Goal: Information Seeking & Learning: Learn about a topic

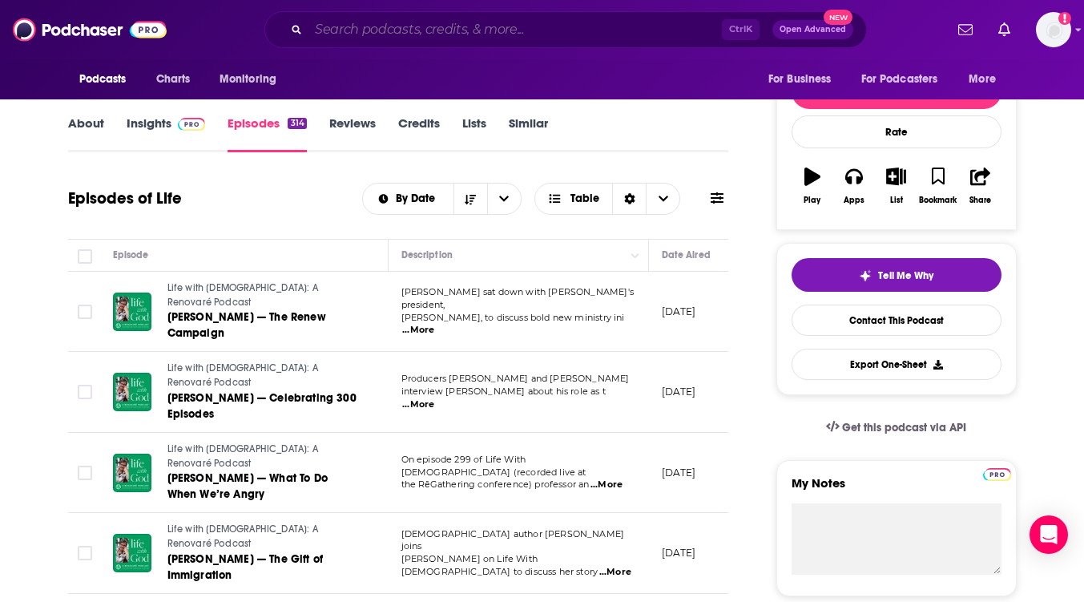
click at [421, 27] on input "Search podcasts, credits, & more..." at bounding box center [514, 30] width 413 height 26
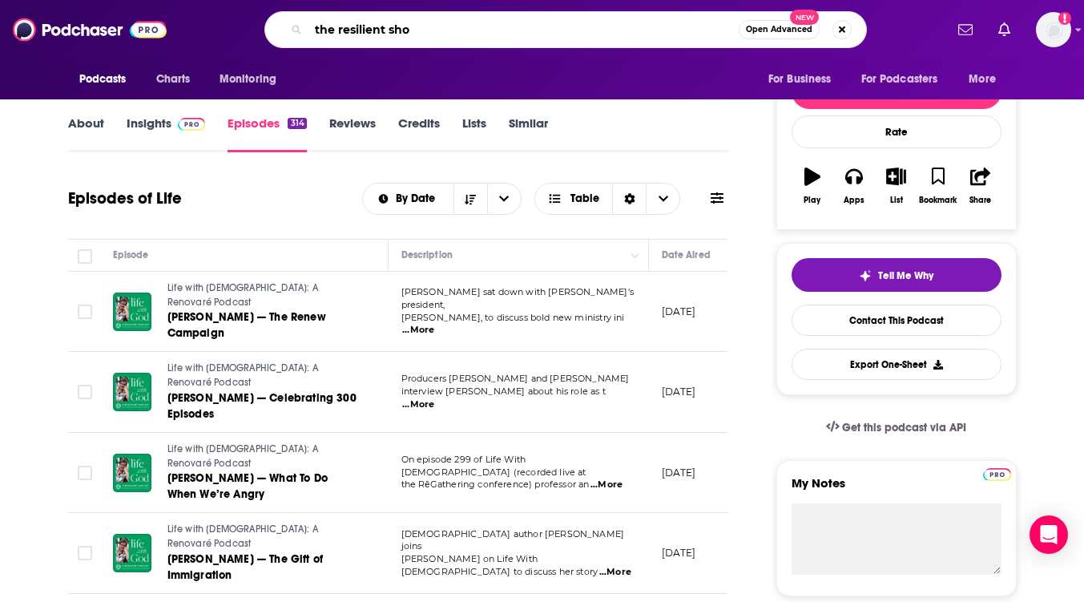
type input "the resilient show"
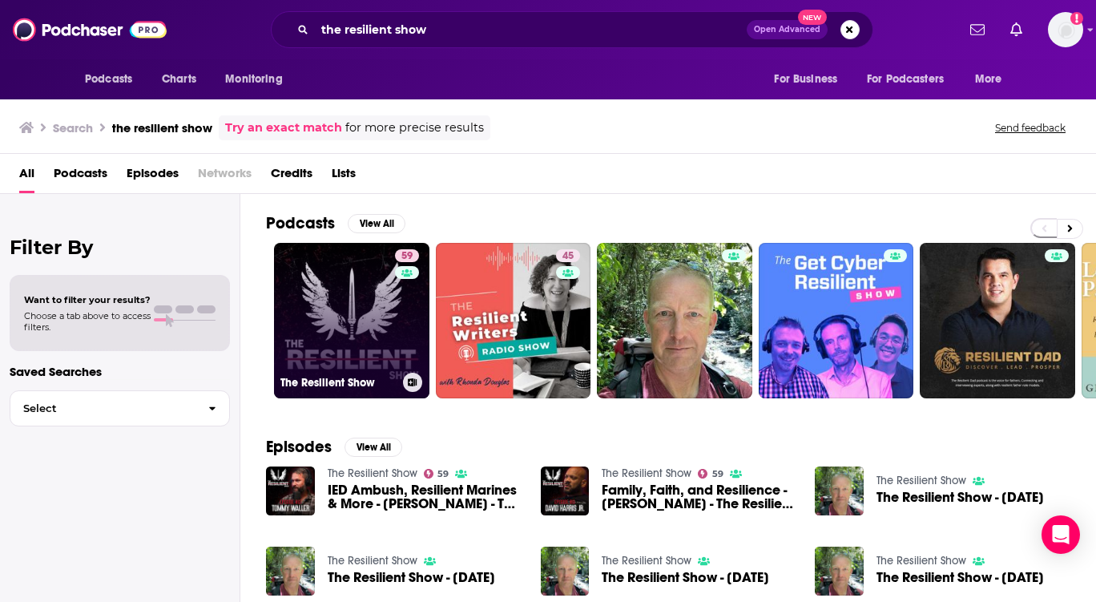
click at [360, 290] on link "59 The Resilient Show" at bounding box center [351, 320] width 155 height 155
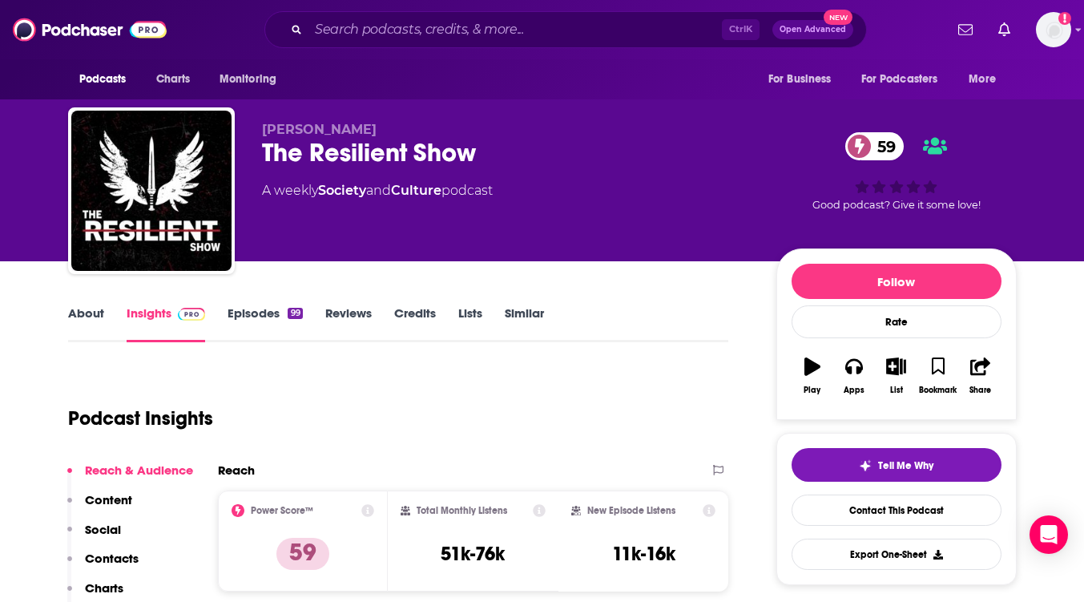
click at [85, 308] on link "About" at bounding box center [86, 323] width 36 height 37
